Goal: Find specific page/section: Find specific page/section

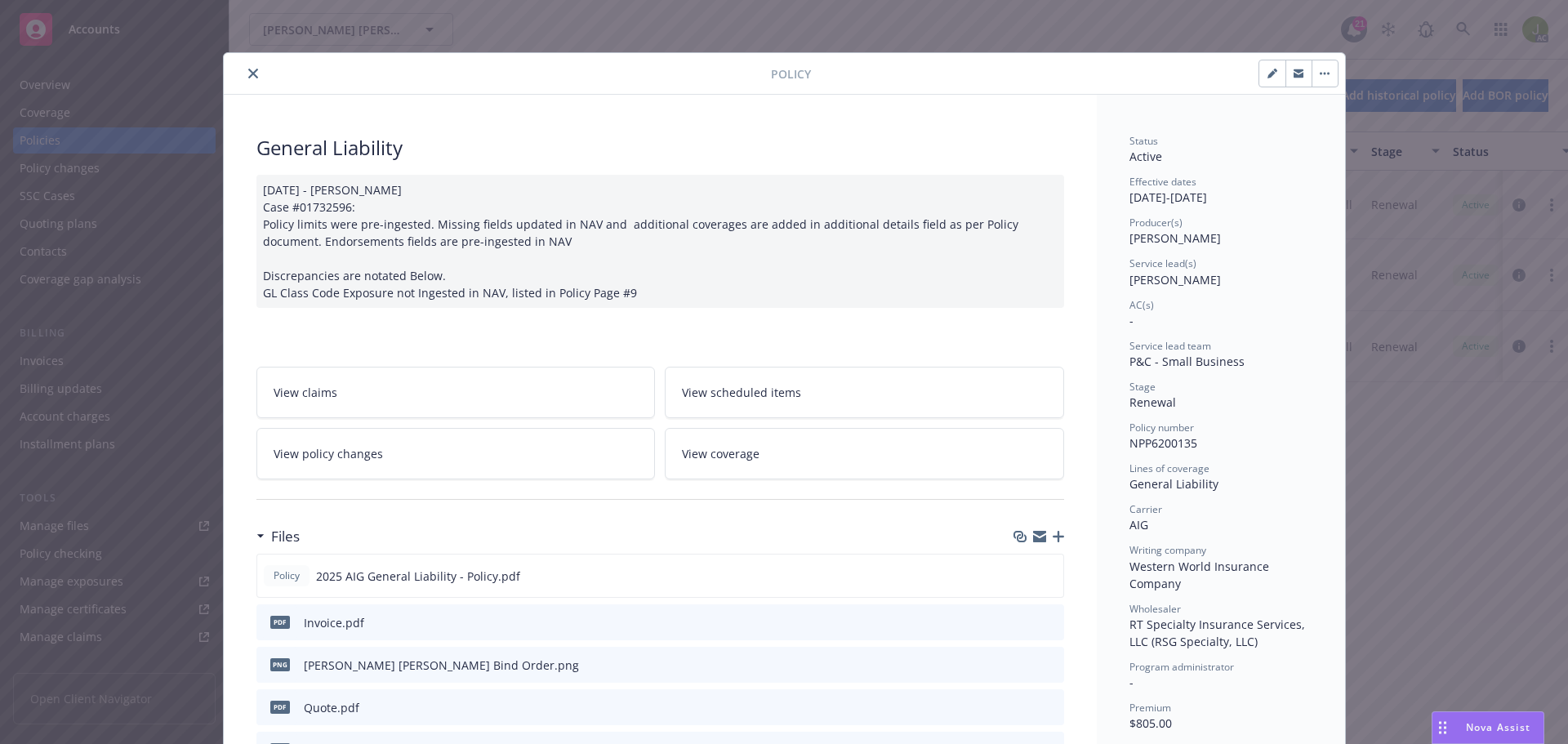
click at [243, 72] on button "close" at bounding box center [253, 73] width 20 height 20
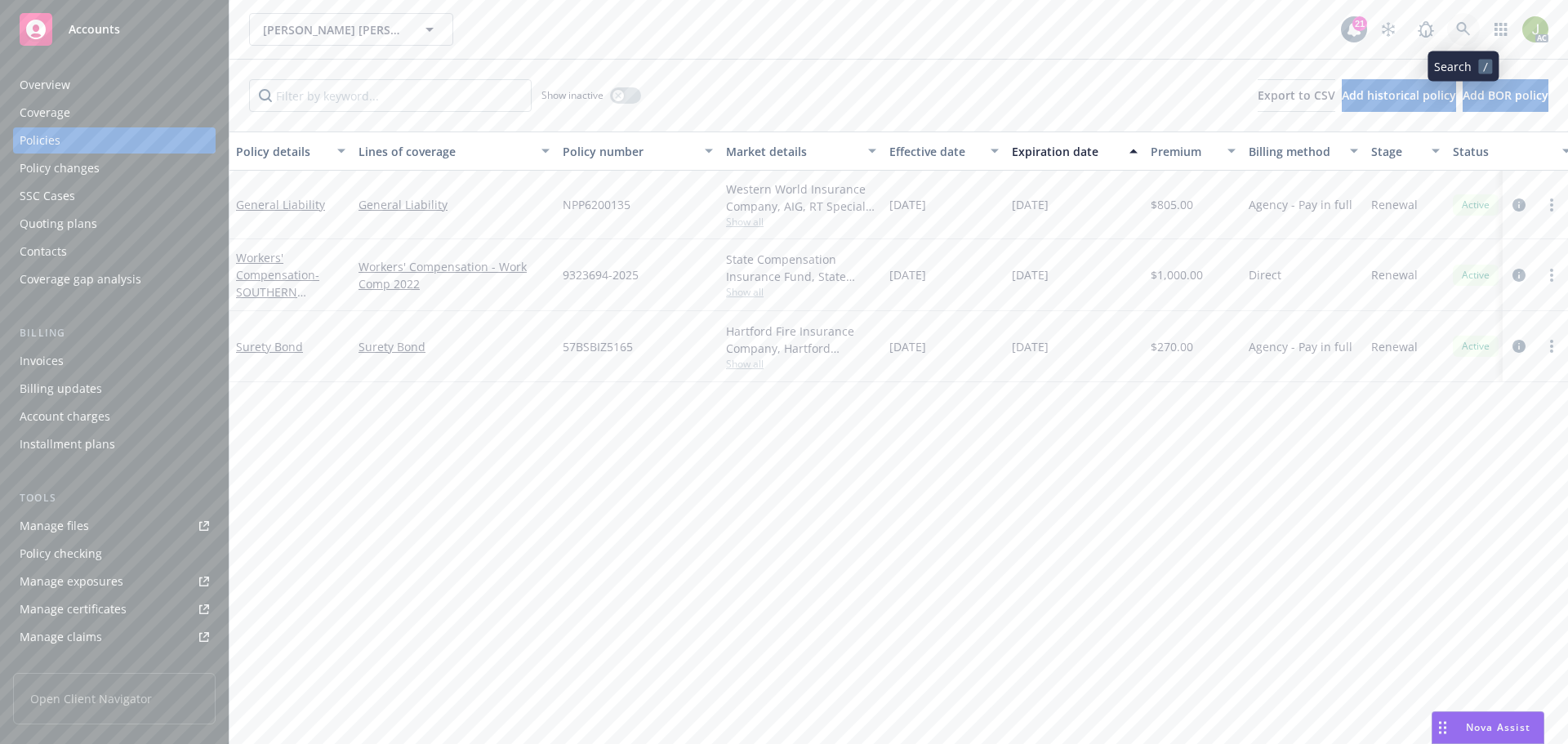
click at [1463, 35] on icon at bounding box center [1464, 29] width 15 height 15
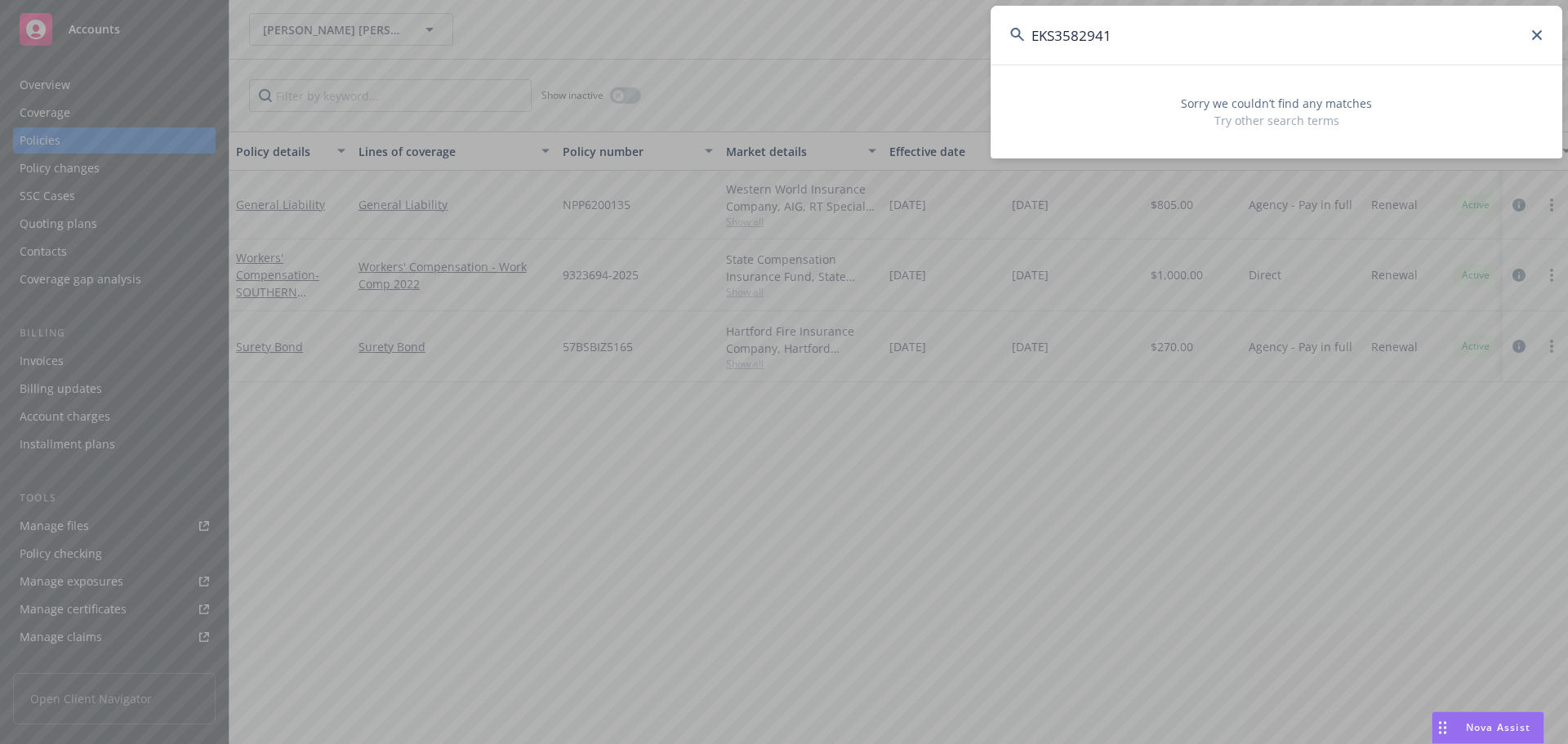
drag, startPoint x: 1135, startPoint y: 51, endPoint x: 826, endPoint y: 58, distance: 309.1
click at [826, 58] on div "EKS3582941 Sorry we couldn’t find any matches Try other search terms" at bounding box center [784, 372] width 1568 height 744
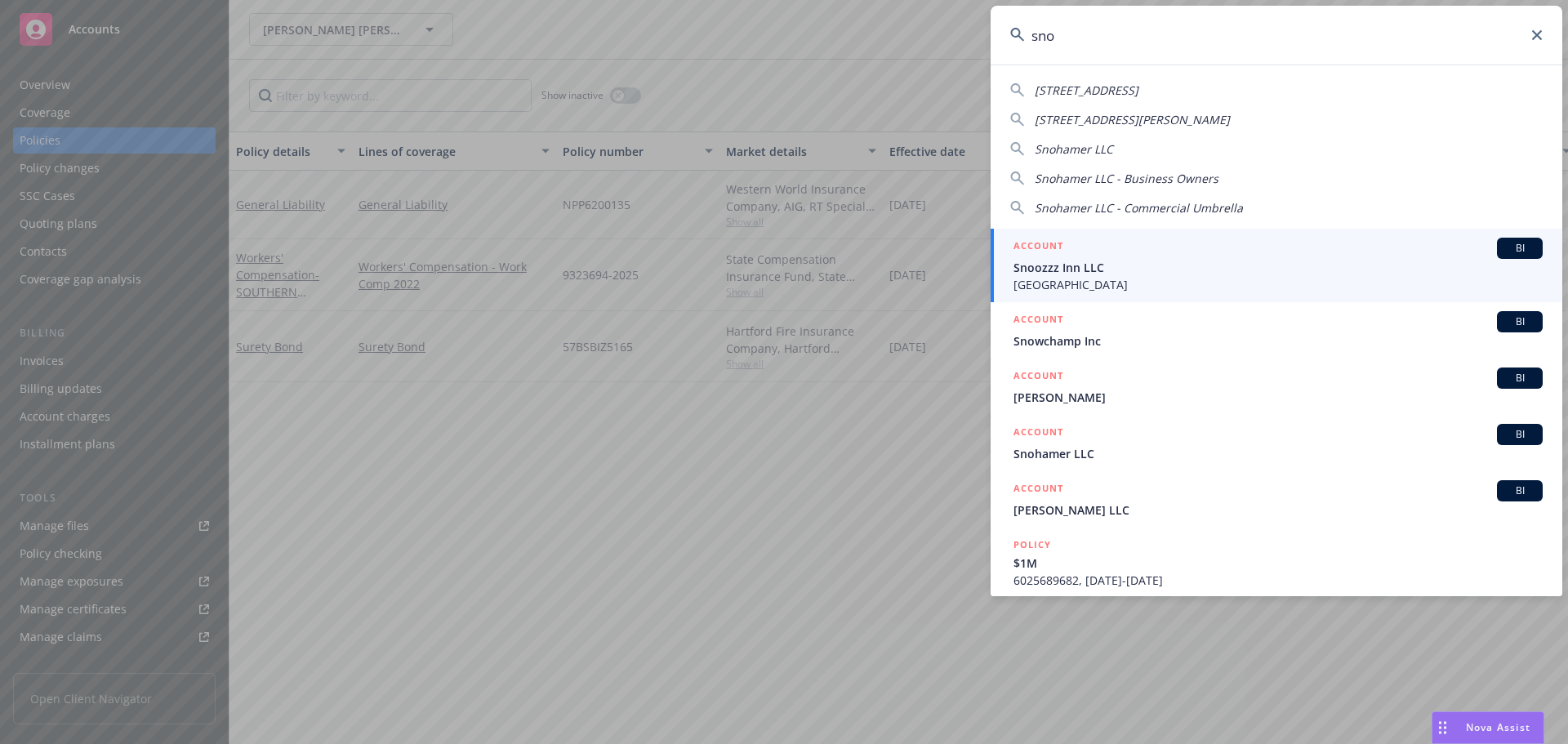
click at [1058, 147] on span "Snohamer LLC" at bounding box center [1073, 148] width 78 height 16
type input "Snohamer LLC"
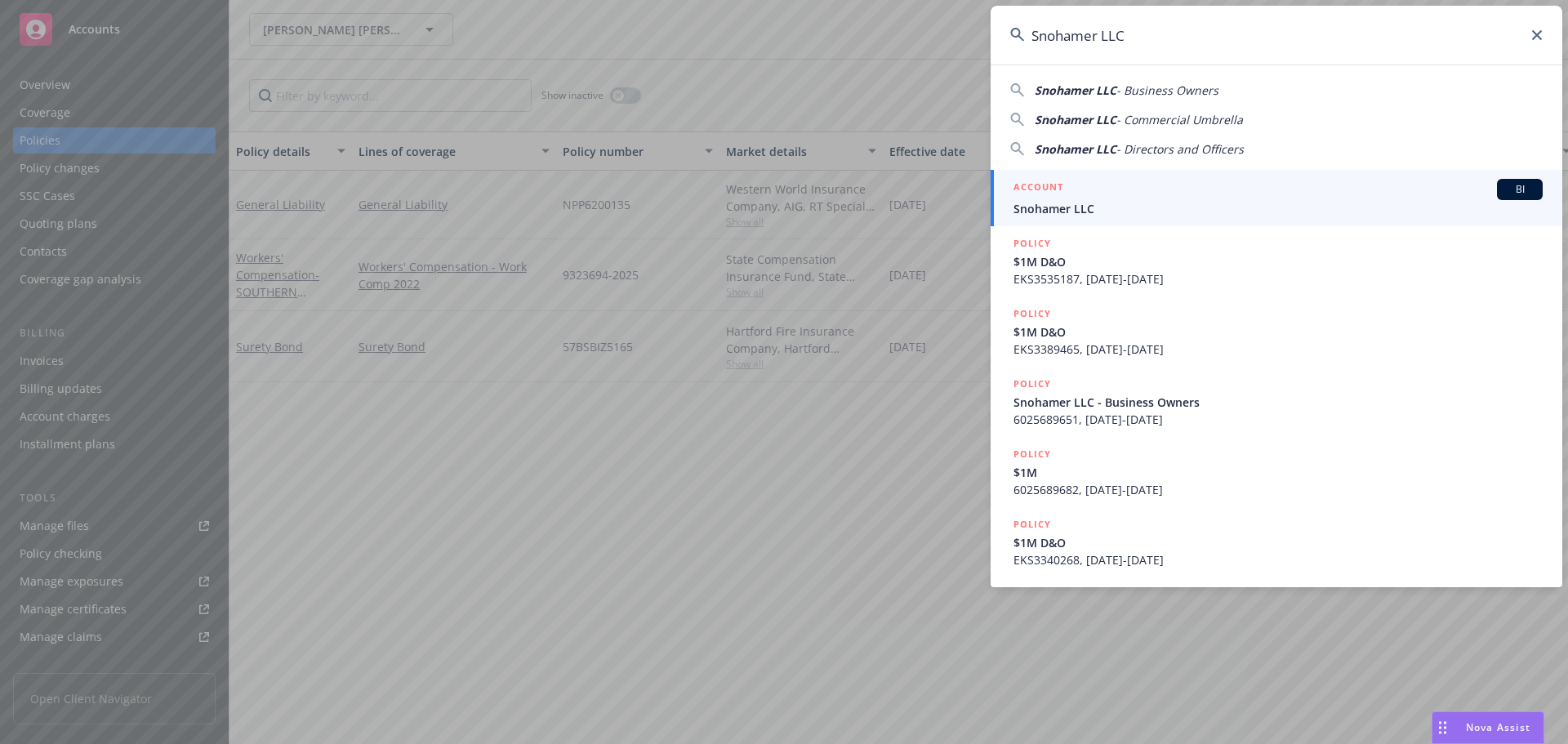
click at [1076, 214] on span "Snohamer LLC" at bounding box center [1278, 209] width 529 height 17
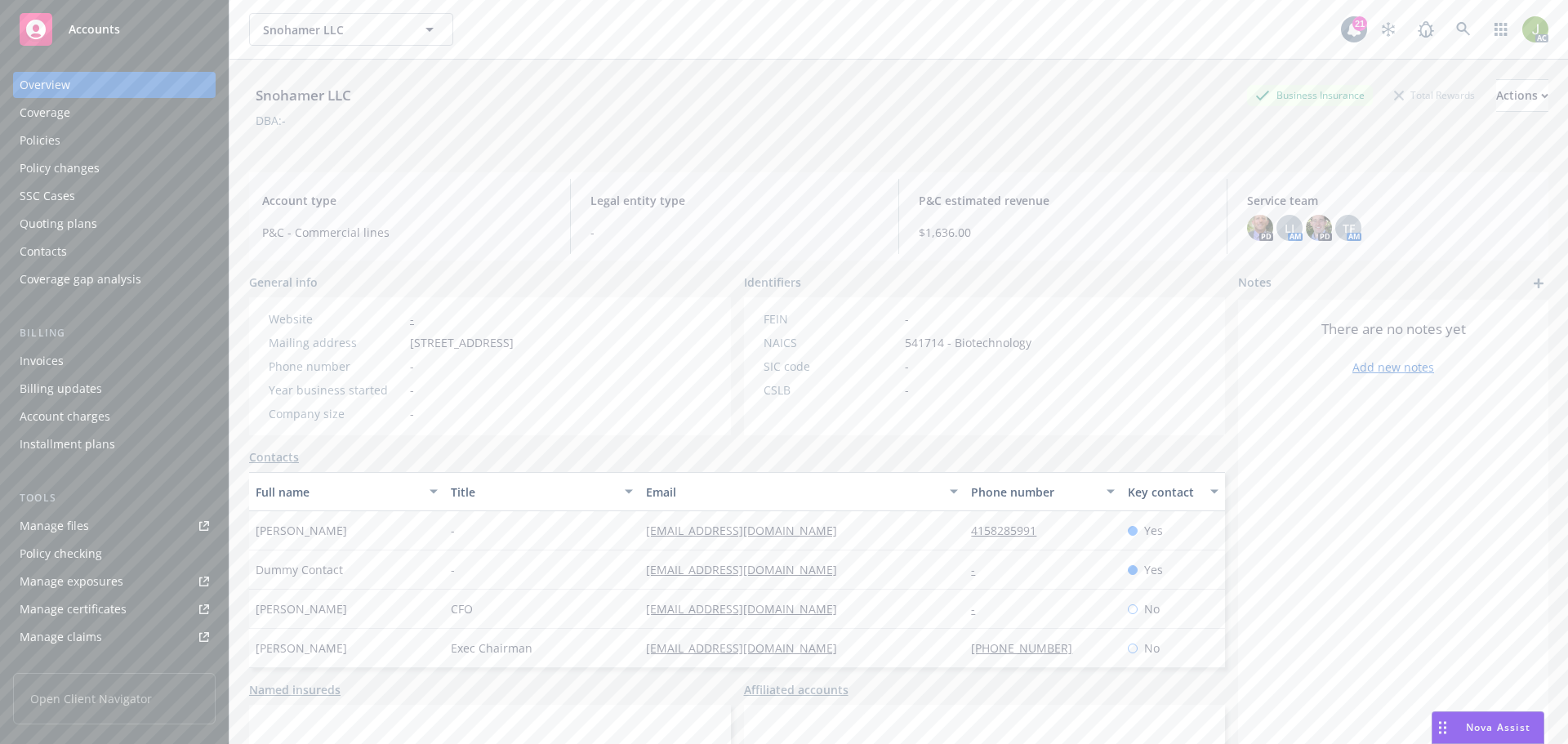
click at [78, 368] on div "Invoices" at bounding box center [115, 361] width 190 height 26
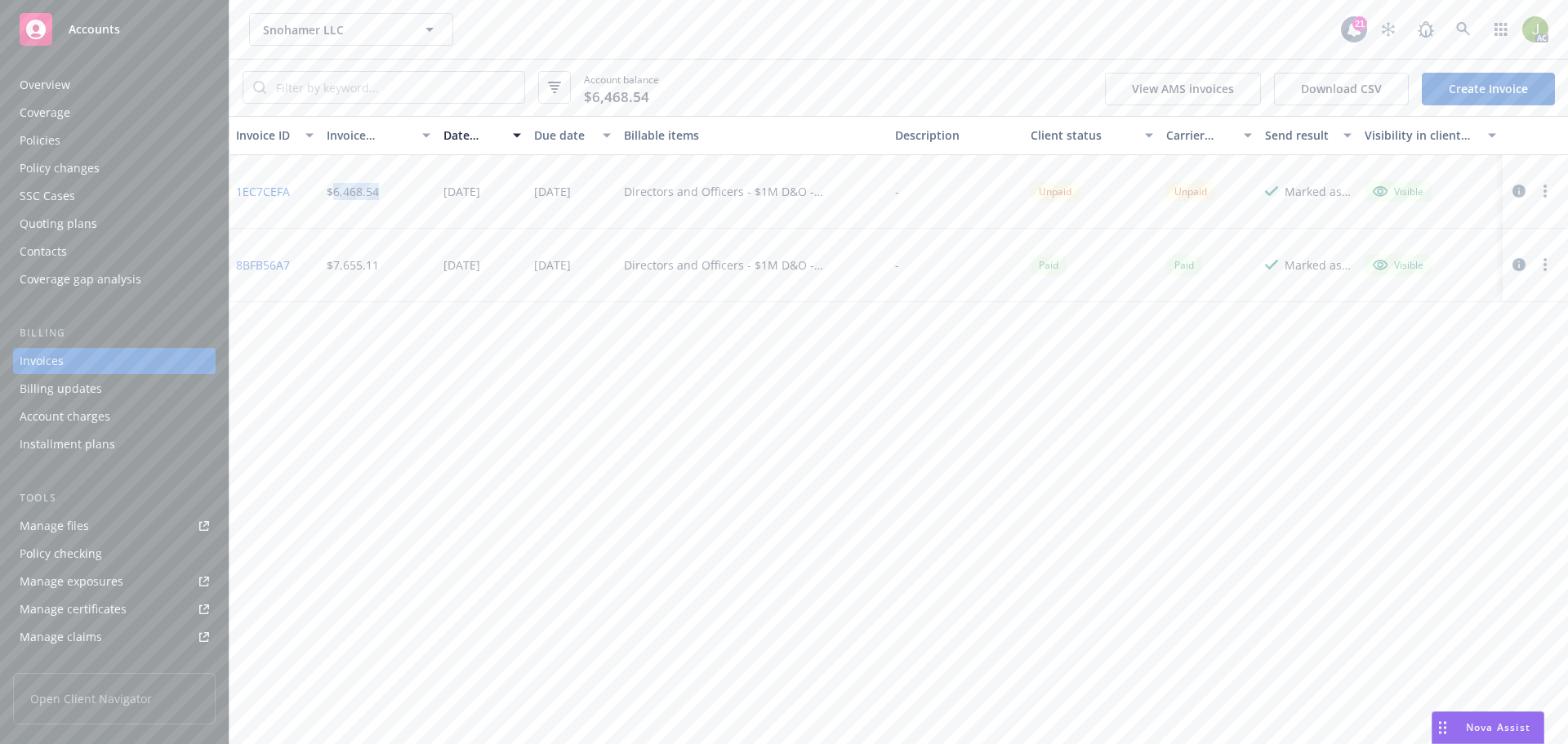
drag, startPoint x: 368, startPoint y: 186, endPoint x: 332, endPoint y: 190, distance: 36.2
click at [332, 190] on div "$6,468.54" at bounding box center [379, 192] width 117 height 73
